Goal: Information Seeking & Learning: Learn about a topic

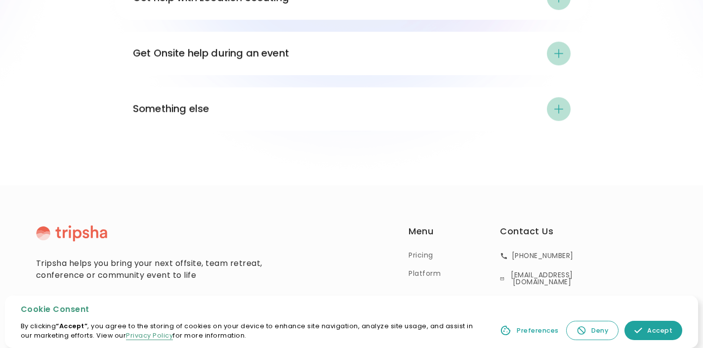
scroll to position [1803, 0]
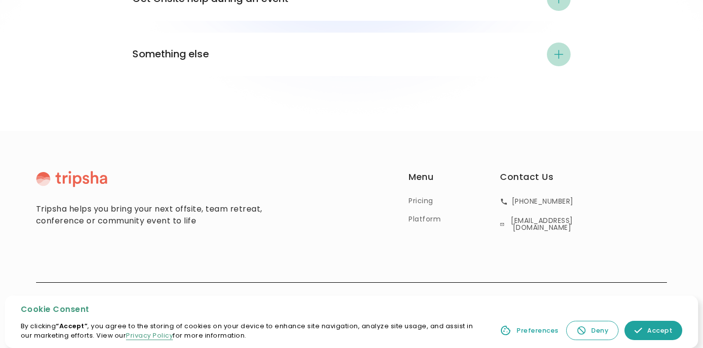
click at [647, 327] on link "Accept" at bounding box center [654, 330] width 58 height 19
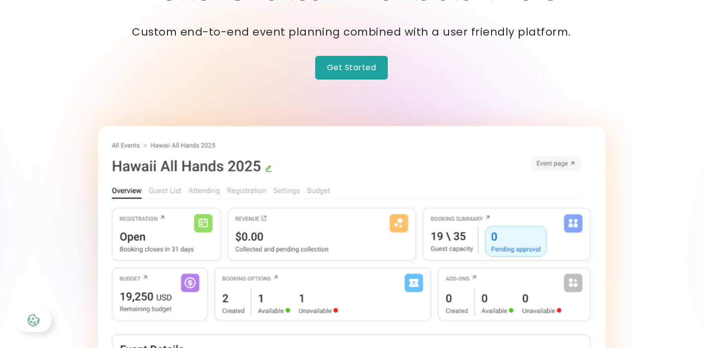
scroll to position [0, 0]
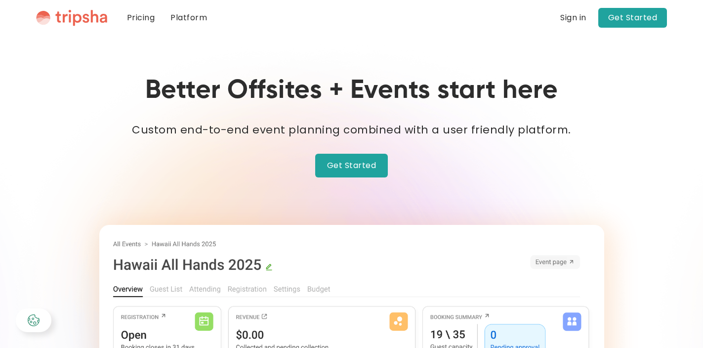
click at [353, 165] on link "Get Started" at bounding box center [351, 166] width 73 height 24
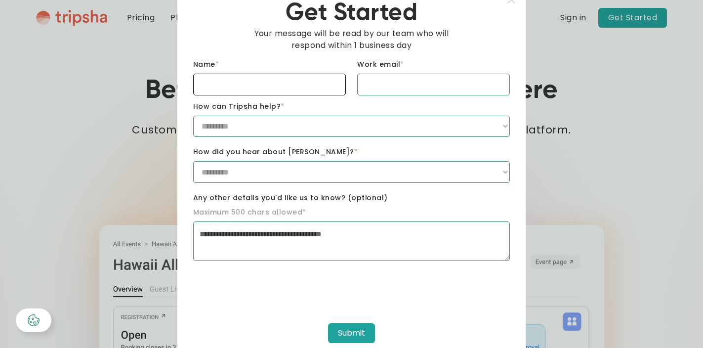
click at [286, 82] on input "Name *" at bounding box center [269, 85] width 153 height 22
click at [515, 3] on div "**********" at bounding box center [351, 174] width 349 height 381
click at [515, 0] on img at bounding box center [511, 0] width 9 height 8
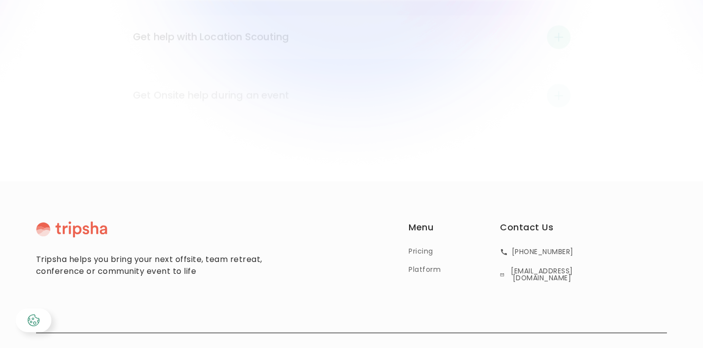
scroll to position [1803, 0]
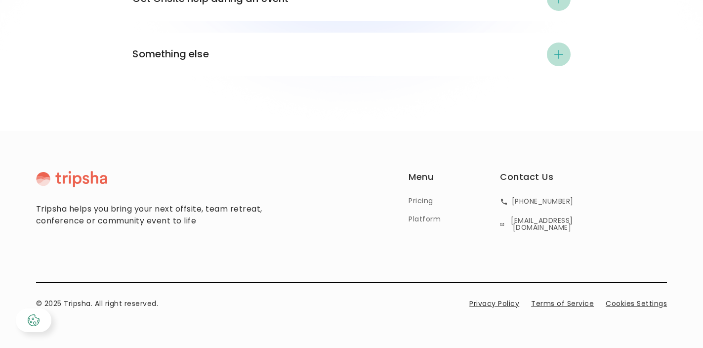
click at [422, 201] on link "Pricing" at bounding box center [421, 201] width 25 height 10
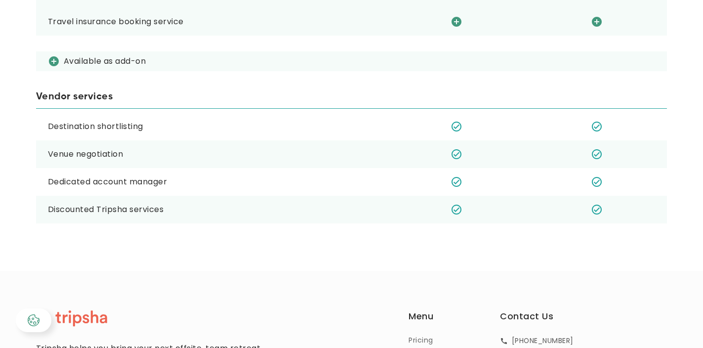
scroll to position [1232, 0]
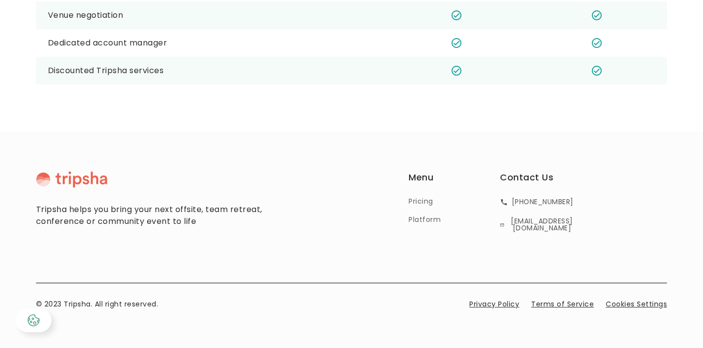
click at [425, 216] on link "Platform" at bounding box center [425, 220] width 32 height 10
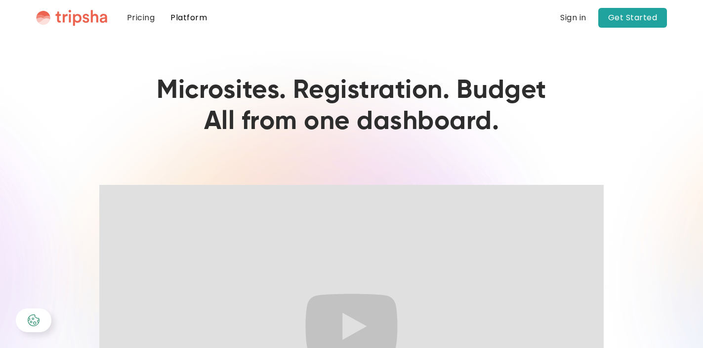
click at [74, 20] on img "home" at bounding box center [71, 17] width 71 height 17
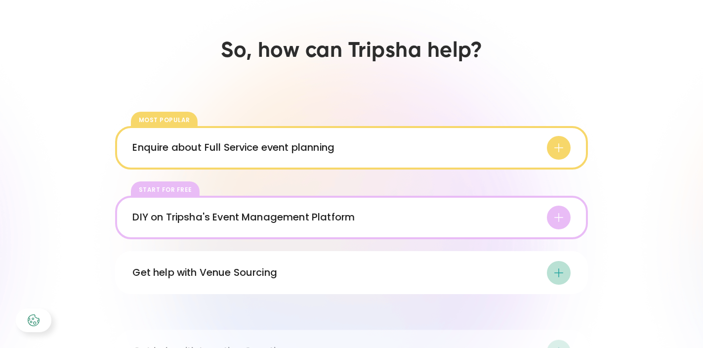
scroll to position [1424, 0]
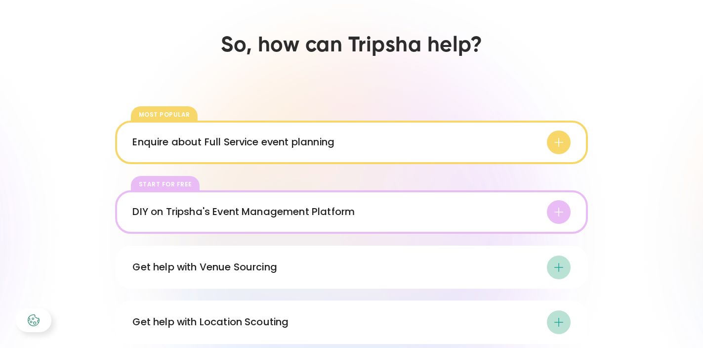
click at [307, 157] on div "Enquire about Full Service event planning Tripsha has years of experience plann…" at bounding box center [352, 142] width 474 height 43
click at [298, 141] on div "Enquire about Full Service event planning" at bounding box center [233, 142] width 202 height 15
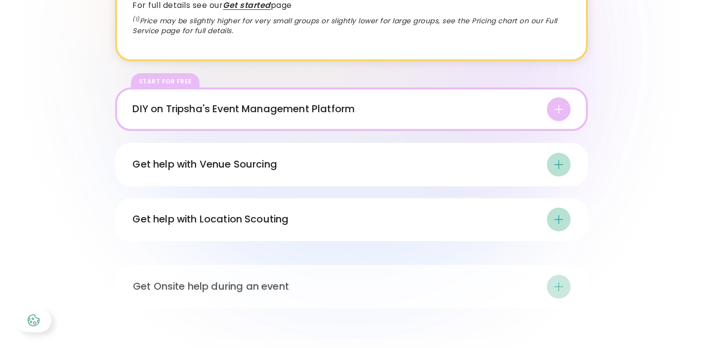
scroll to position [1751, 0]
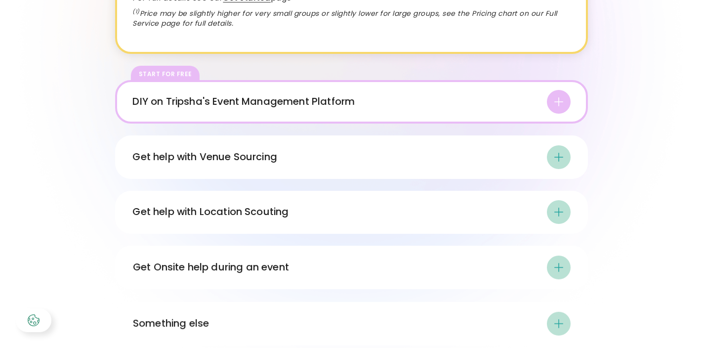
click at [280, 102] on div "DIY on Tripsha's Event Management Platform" at bounding box center [243, 101] width 222 height 15
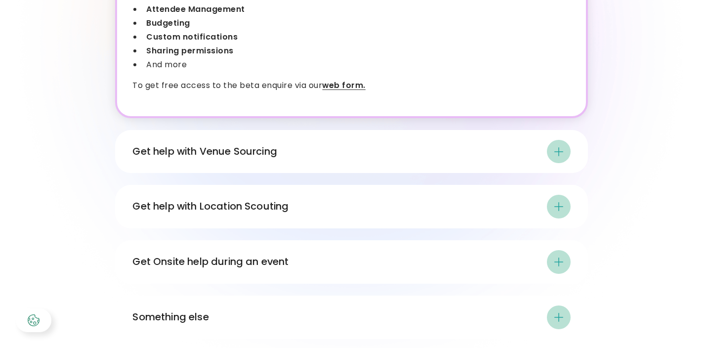
click at [256, 144] on div "Get help with Venue Sourcing" at bounding box center [204, 151] width 144 height 15
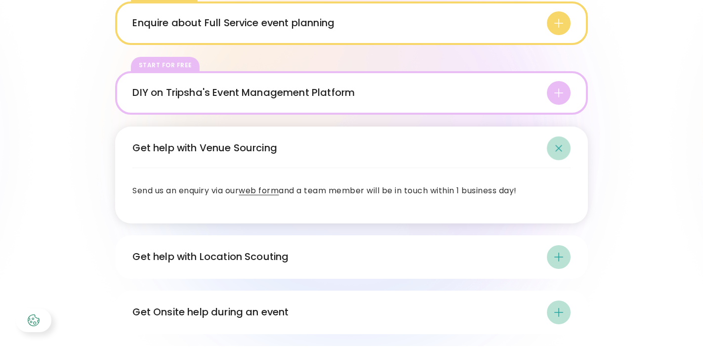
scroll to position [1535, 0]
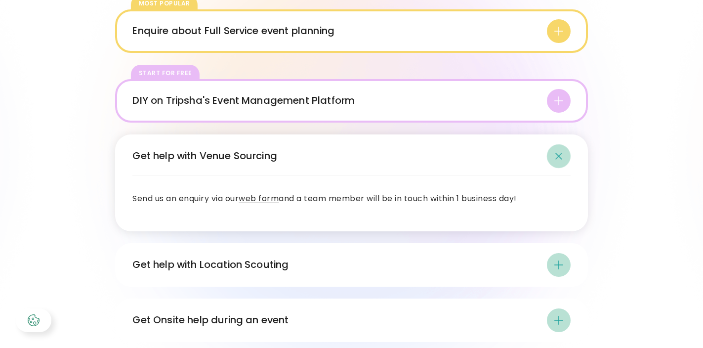
click at [272, 196] on link "web form" at bounding box center [259, 198] width 40 height 11
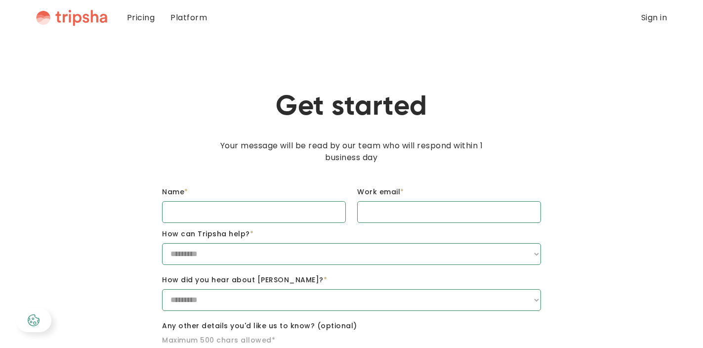
click at [133, 15] on link "Pricing" at bounding box center [140, 18] width 43 height 36
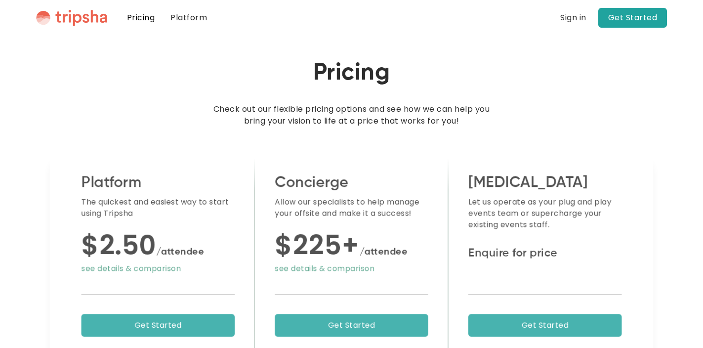
click at [175, 16] on link "Platform" at bounding box center [189, 18] width 52 height 36
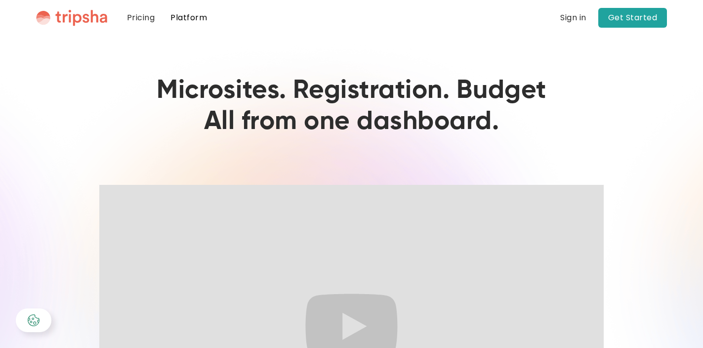
click at [626, 18] on link "Get Started" at bounding box center [633, 18] width 69 height 20
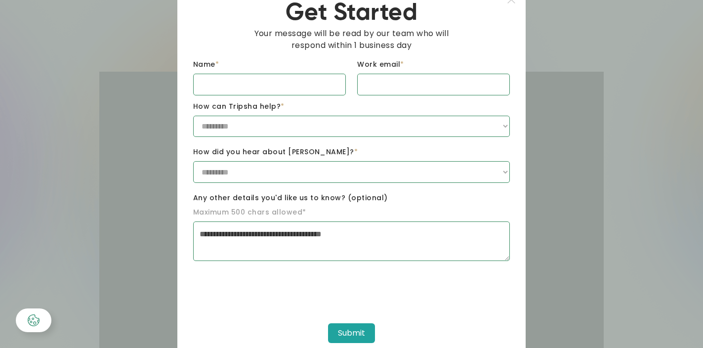
click at [563, 26] on div at bounding box center [351, 174] width 703 height 348
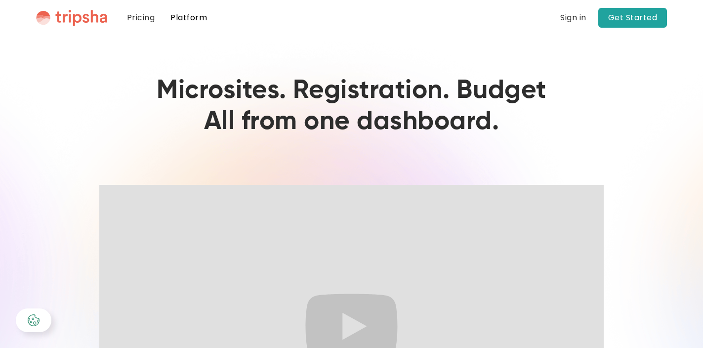
click at [74, 12] on img "home" at bounding box center [71, 17] width 71 height 17
